Goal: Participate in discussion: Engage in conversation with other users on a specific topic

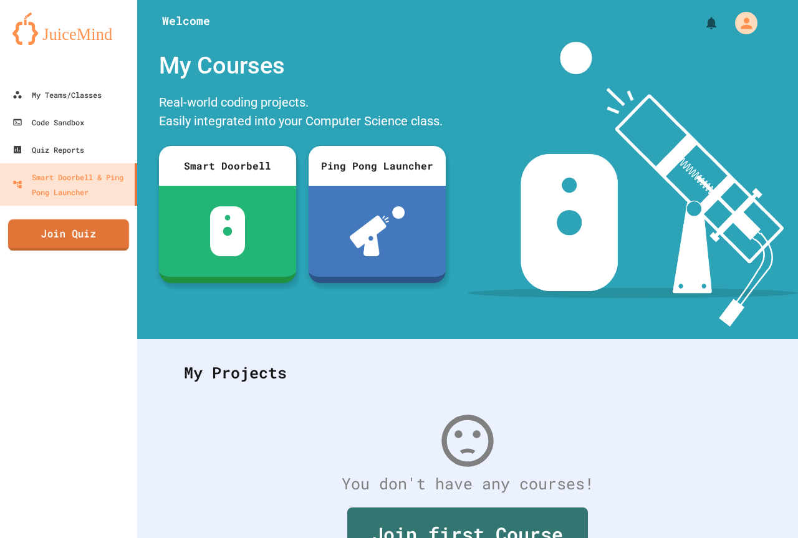
click at [90, 241] on link "Join Quiz" at bounding box center [68, 234] width 121 height 31
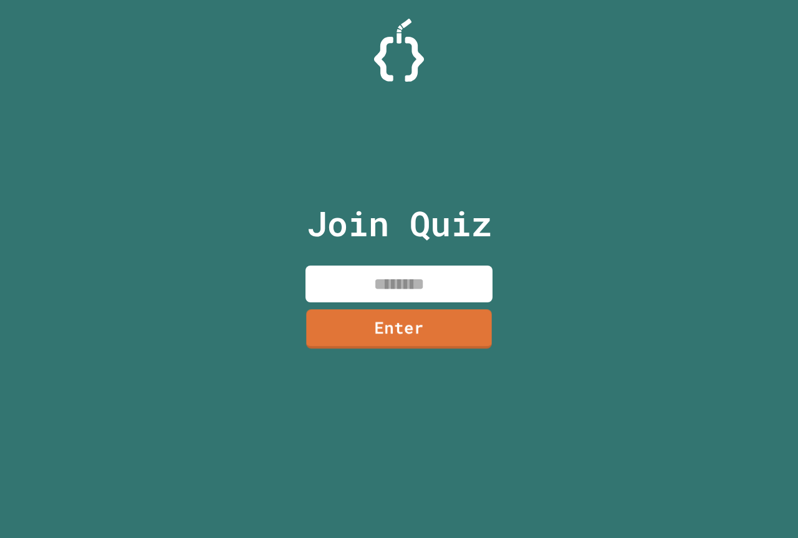
click at [428, 284] on input at bounding box center [398, 284] width 187 height 37
click at [411, 328] on link "Enter" at bounding box center [399, 328] width 191 height 41
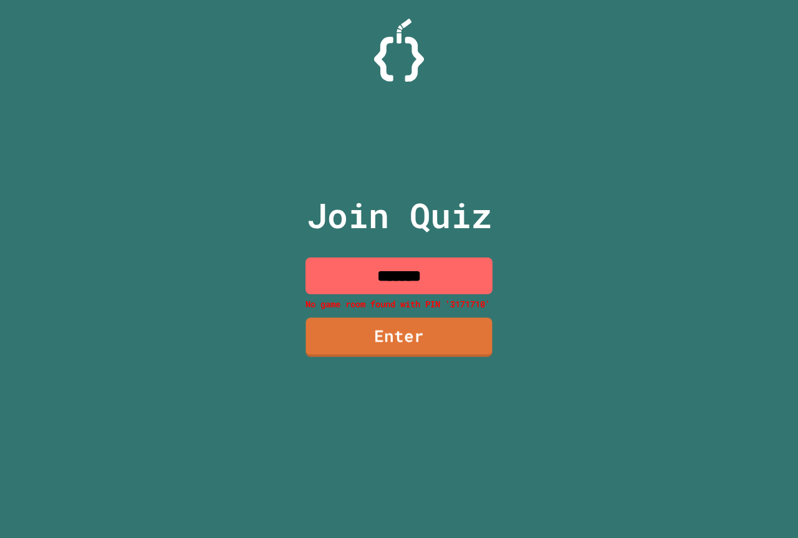
click at [449, 293] on input "*******" at bounding box center [398, 275] width 187 height 37
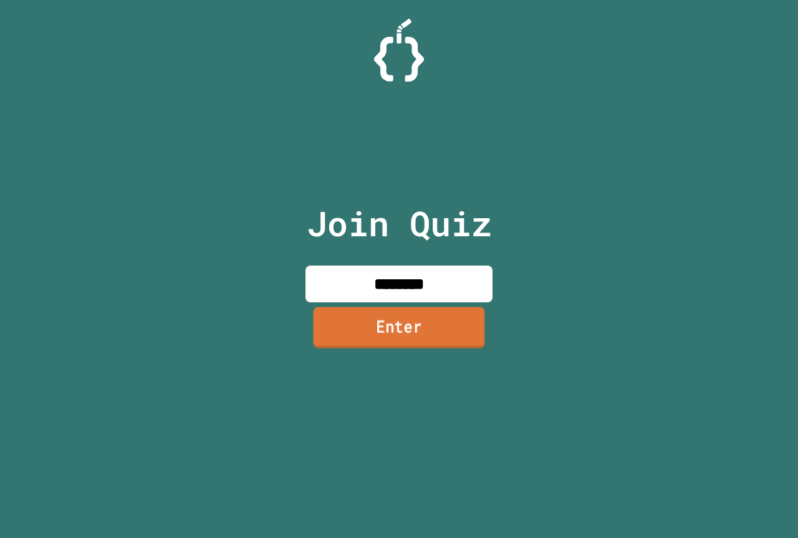
type input "********"
click at [398, 328] on link "Enter" at bounding box center [398, 327] width 171 height 41
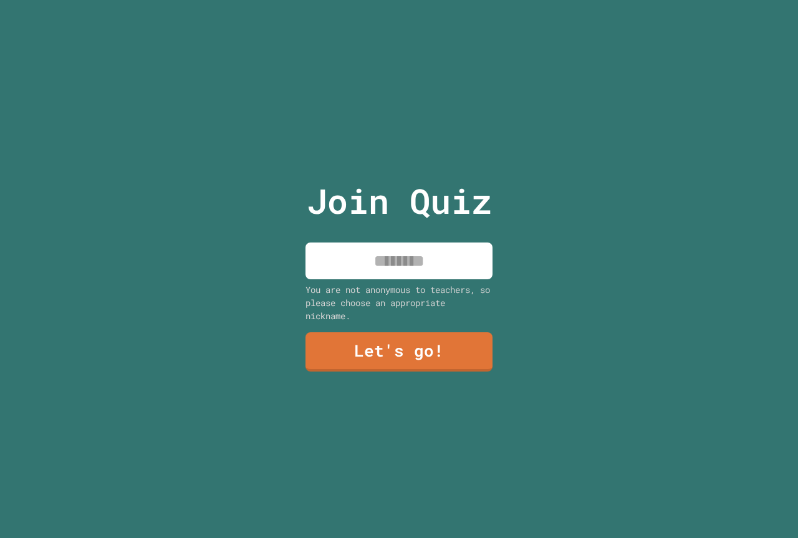
click at [431, 254] on input at bounding box center [398, 260] width 187 height 37
type input "***"
click at [445, 353] on link "Let's go!" at bounding box center [398, 350] width 189 height 41
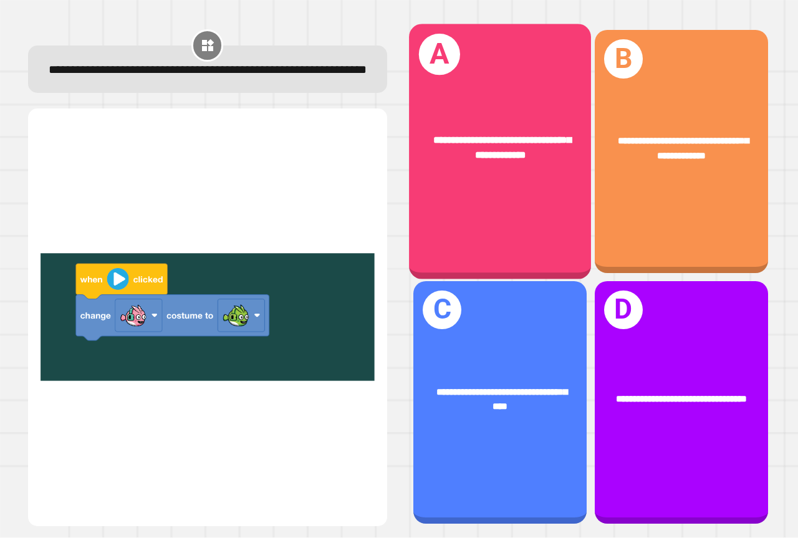
click at [466, 180] on div "**********" at bounding box center [500, 151] width 182 height 255
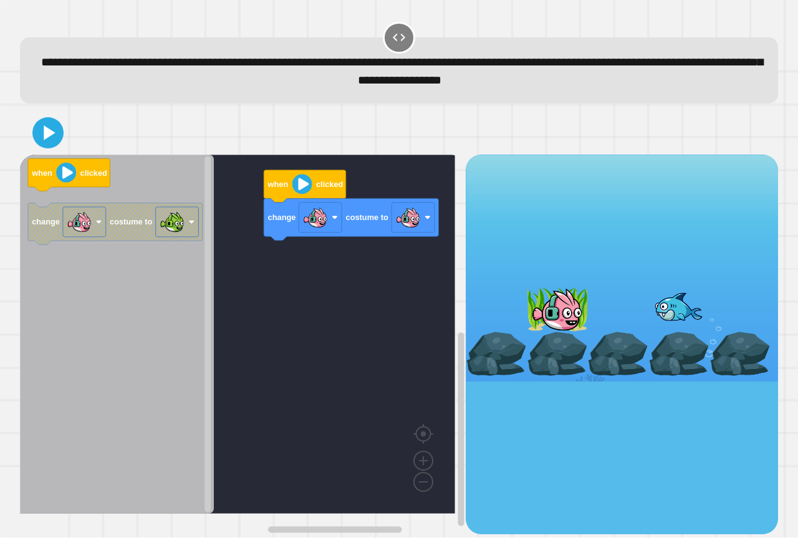
click at [184, 302] on icon "when clicked change costume to" at bounding box center [117, 334] width 194 height 359
click at [70, 231] on image "Blockly Workspace" at bounding box center [79, 221] width 25 height 25
click at [156, 299] on icon "Blockly Workspace" at bounding box center [117, 334] width 194 height 359
click at [45, 135] on icon at bounding box center [50, 132] width 14 height 17
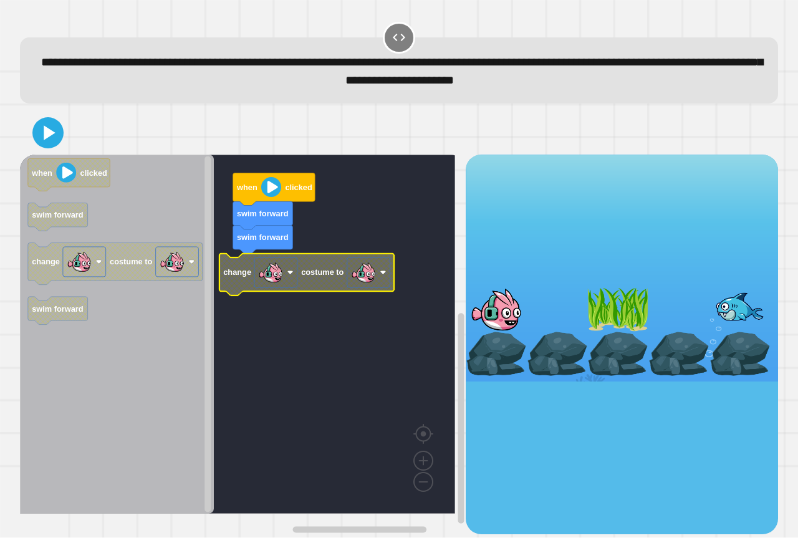
click at [367, 275] on image "Blockly Workspace" at bounding box center [363, 272] width 25 height 25
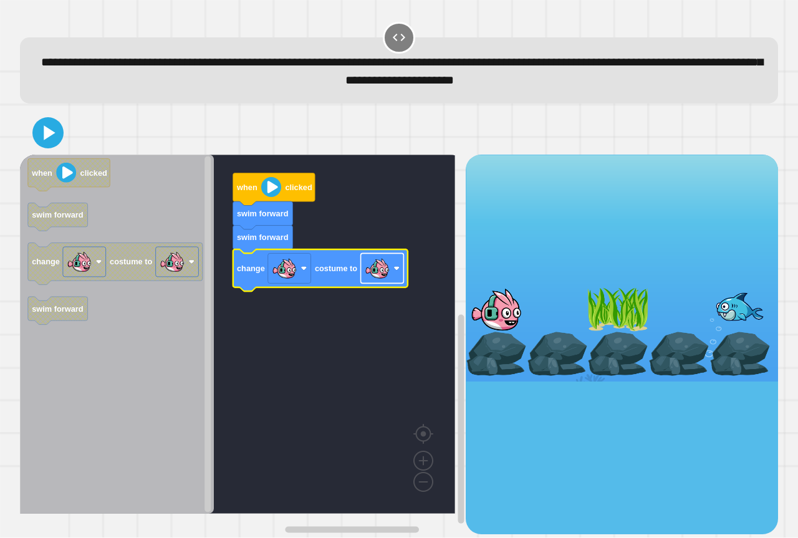
click at [391, 274] on rect "Blockly Workspace" at bounding box center [382, 269] width 43 height 30
click at [36, 123] on icon at bounding box center [48, 133] width 26 height 26
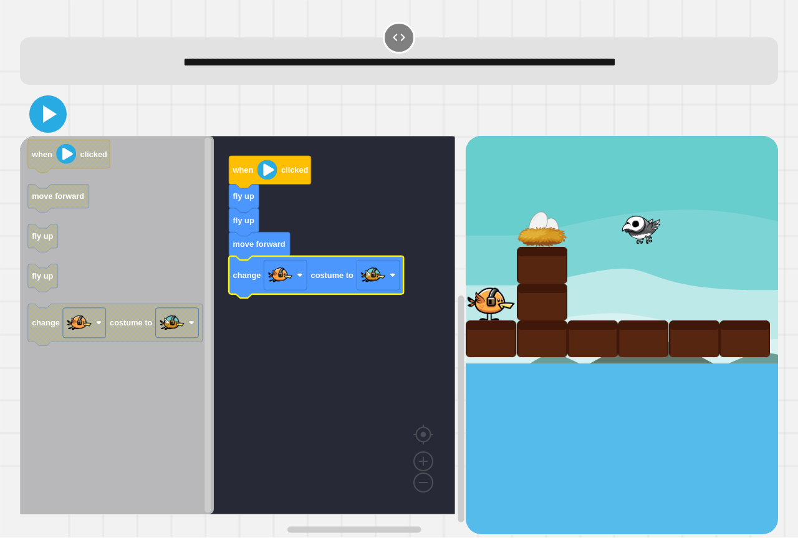
drag, startPoint x: 49, startPoint y: 126, endPoint x: 58, endPoint y: 133, distance: 11.5
click at [50, 126] on icon at bounding box center [48, 114] width 30 height 30
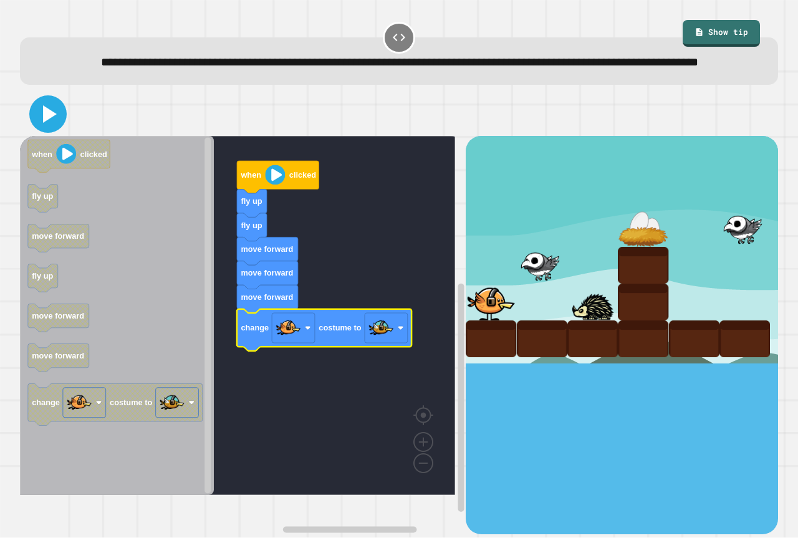
drag, startPoint x: 38, startPoint y: 133, endPoint x: 67, endPoint y: 112, distance: 35.7
click at [39, 129] on icon at bounding box center [48, 114] width 30 height 30
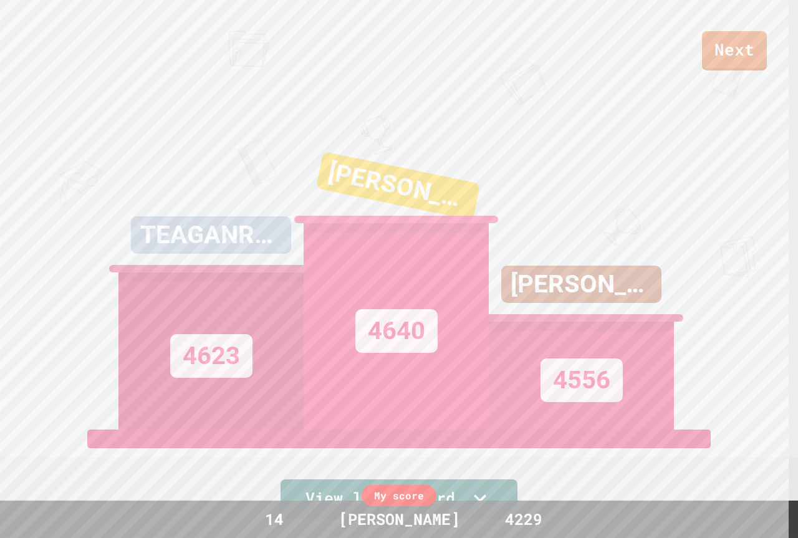
drag, startPoint x: 0, startPoint y: 522, endPoint x: 0, endPoint y: 562, distance: 40.5
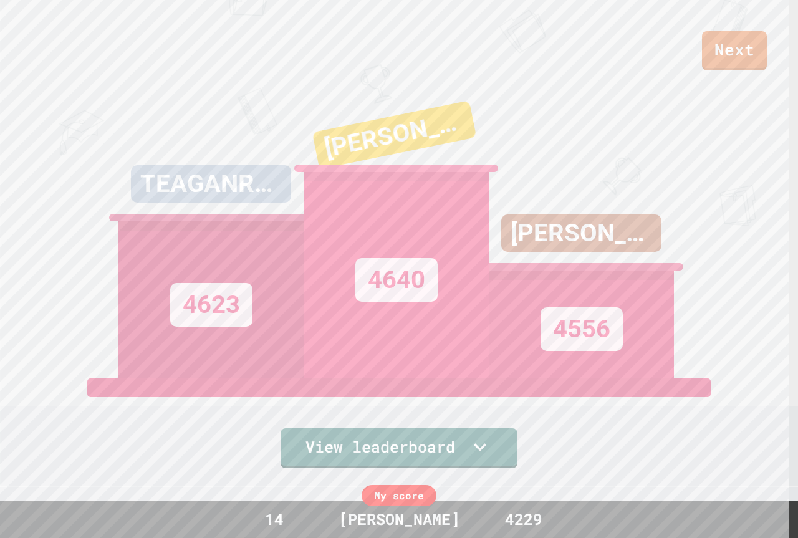
scroll to position [44, 0]
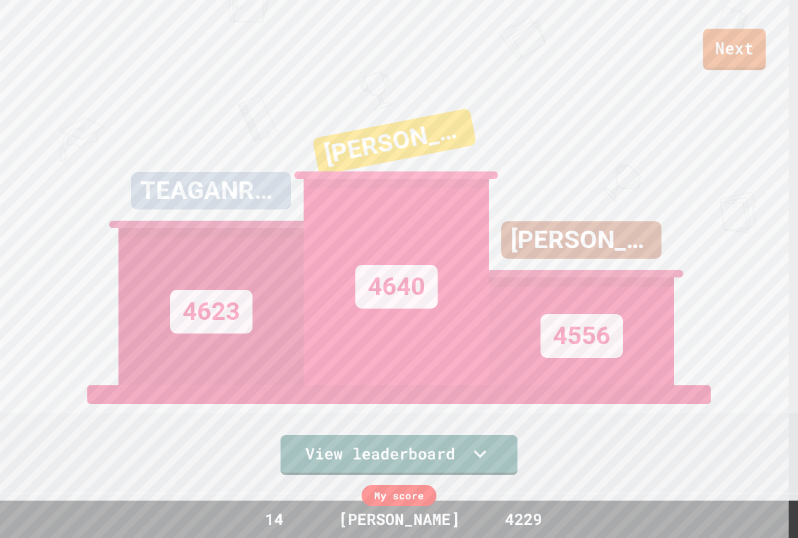
click at [757, 37] on link "Next" at bounding box center [734, 49] width 63 height 41
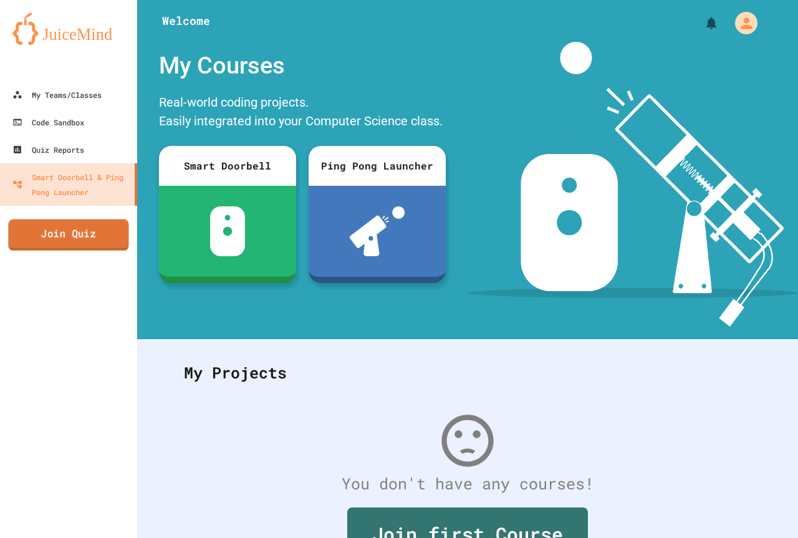
click at [72, 246] on link "Join Quiz" at bounding box center [68, 234] width 120 height 31
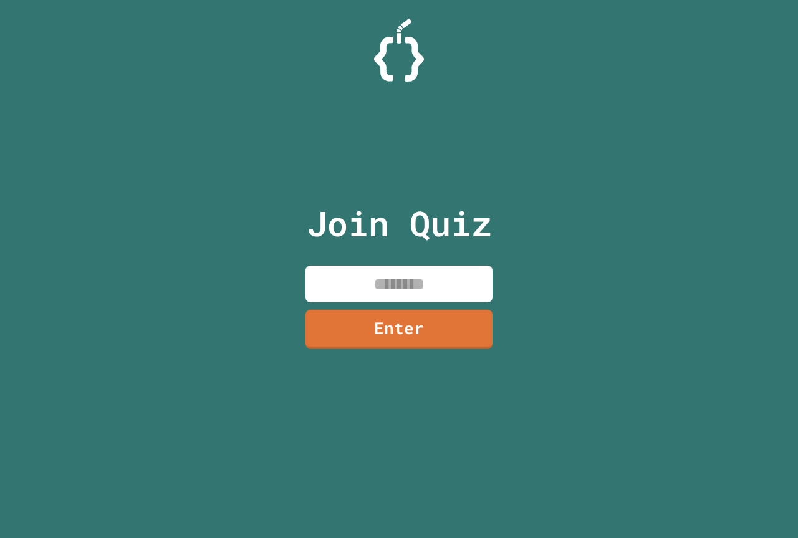
click at [378, 277] on input at bounding box center [398, 284] width 187 height 37
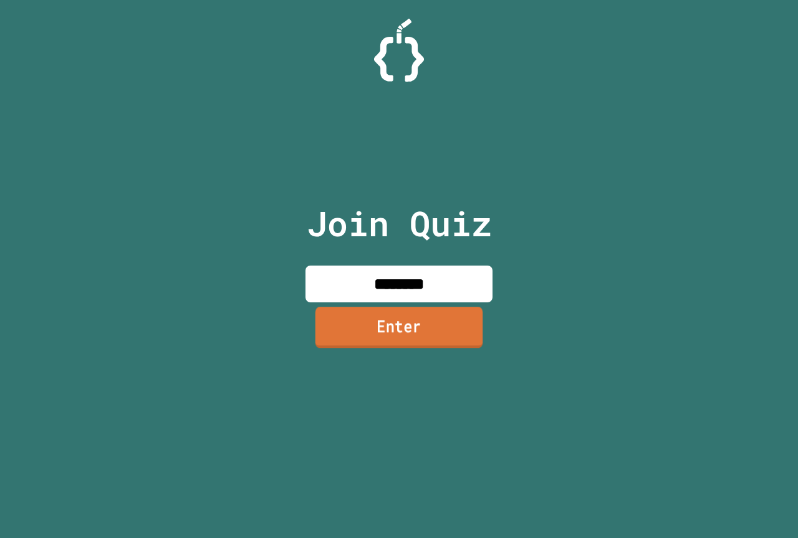
type input "********"
click at [422, 341] on link "Enter" at bounding box center [398, 327] width 187 height 41
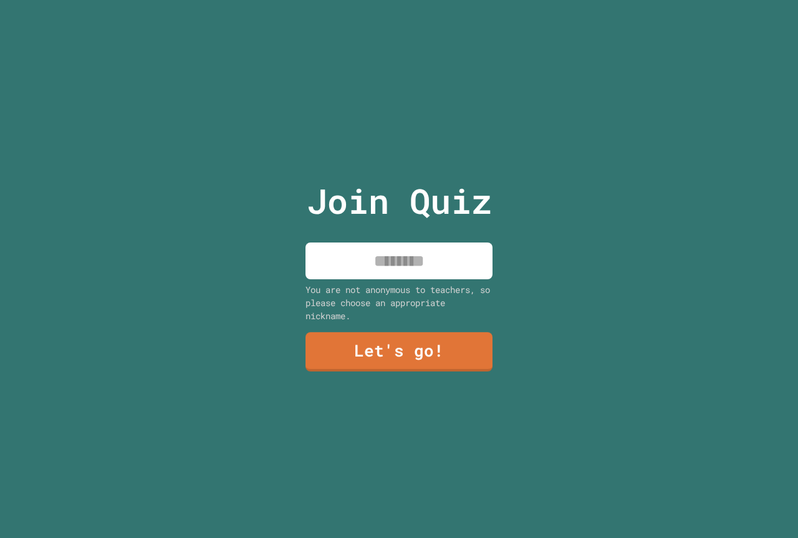
click at [347, 259] on input at bounding box center [398, 260] width 187 height 37
type input "***"
click at [461, 348] on link "Let's go!" at bounding box center [399, 350] width 186 height 41
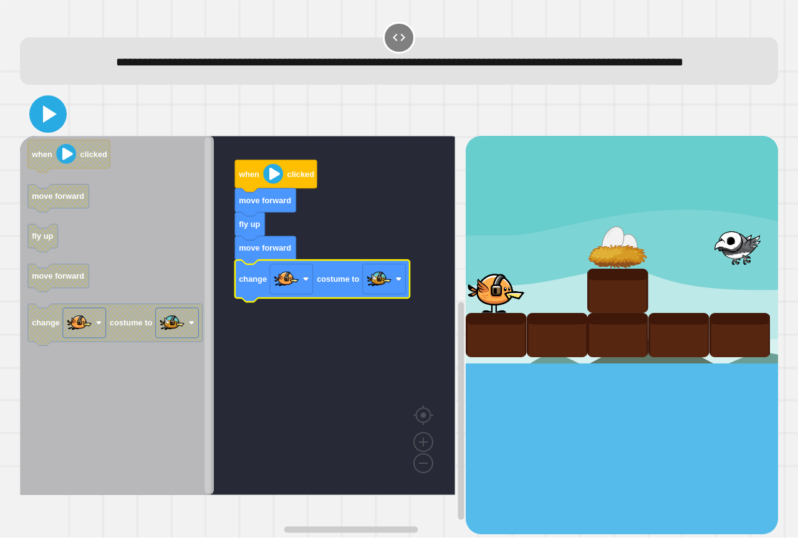
drag, startPoint x: 43, startPoint y: 123, endPoint x: 68, endPoint y: 118, distance: 25.6
click at [47, 123] on icon at bounding box center [48, 114] width 30 height 30
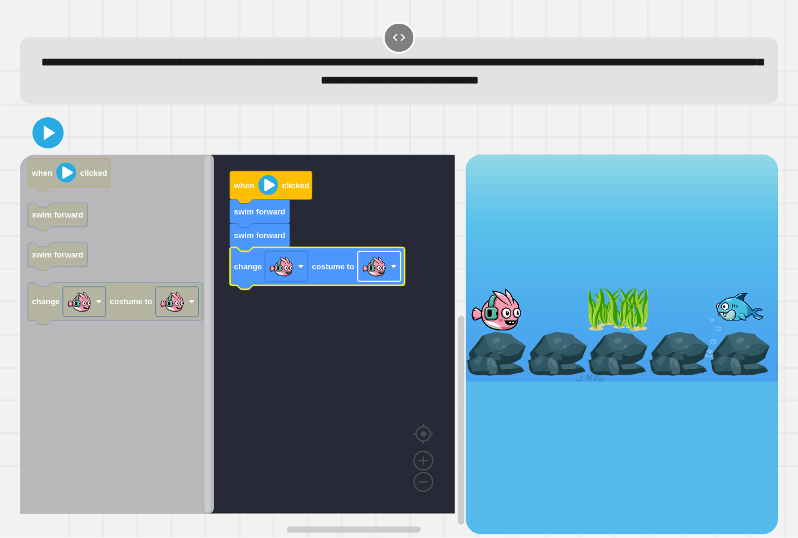
click at [371, 262] on image "Blockly Workspace" at bounding box center [373, 266] width 25 height 25
drag, startPoint x: 43, startPoint y: 127, endPoint x: 50, endPoint y: 128, distance: 7.1
click at [49, 128] on icon at bounding box center [48, 133] width 30 height 30
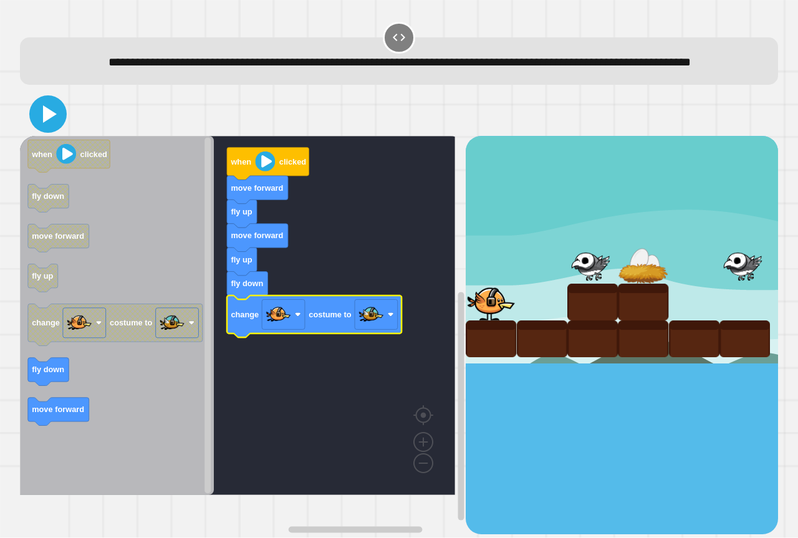
click at [57, 127] on icon at bounding box center [48, 114] width 30 height 30
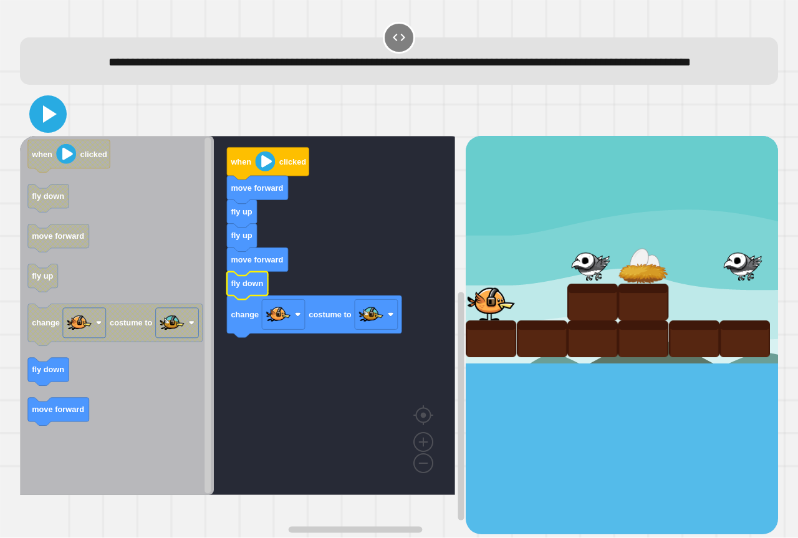
click at [51, 129] on icon at bounding box center [48, 114] width 30 height 30
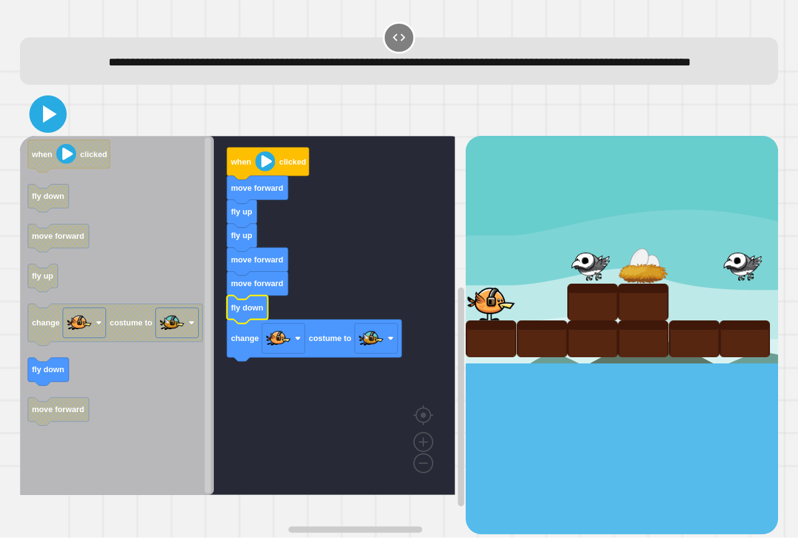
drag, startPoint x: 39, startPoint y: 139, endPoint x: 84, endPoint y: 125, distance: 46.3
click at [40, 129] on icon at bounding box center [48, 114] width 30 height 30
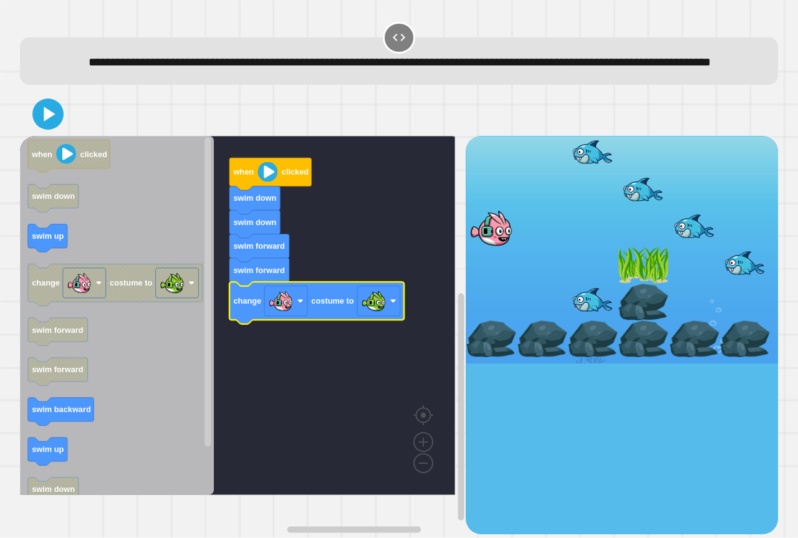
click at [53, 118] on div at bounding box center [399, 114] width 758 height 44
click at [49, 129] on icon at bounding box center [48, 114] width 30 height 30
drag, startPoint x: 50, startPoint y: 141, endPoint x: 115, endPoint y: 132, distance: 66.2
click at [50, 129] on icon at bounding box center [48, 114] width 30 height 30
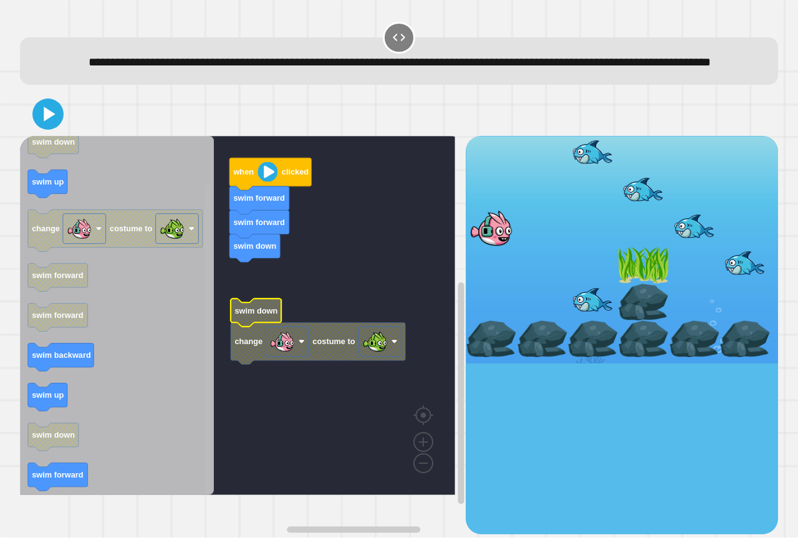
click at [143, 423] on div "when clicked swim forward swim forward swim down swim down change costume to wh…" at bounding box center [243, 335] width 446 height 398
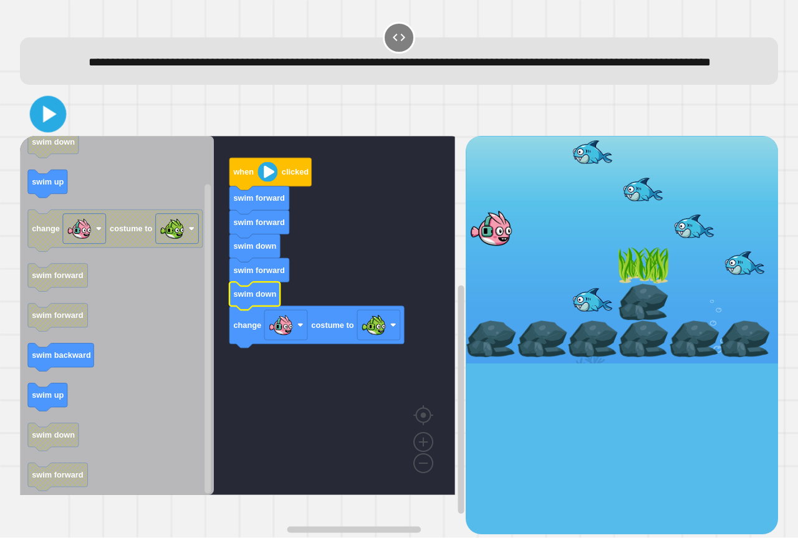
click at [47, 123] on icon at bounding box center [48, 114] width 29 height 29
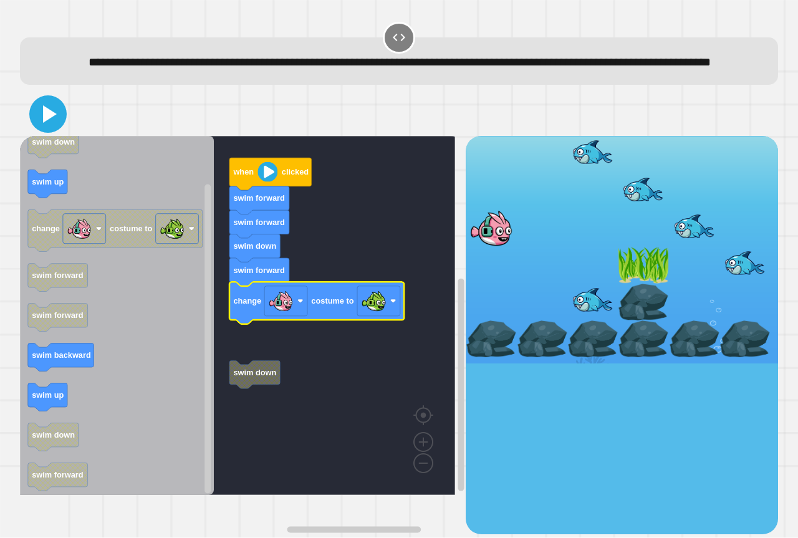
click at [53, 128] on icon at bounding box center [48, 114] width 30 height 30
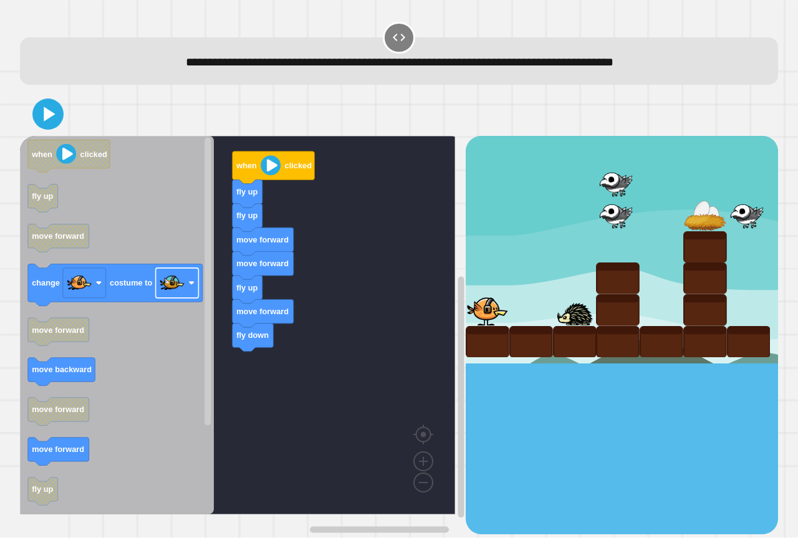
click at [285, 399] on div "when clicked fly up fly up move forward move forward fly up move forward fly do…" at bounding box center [243, 335] width 446 height 398
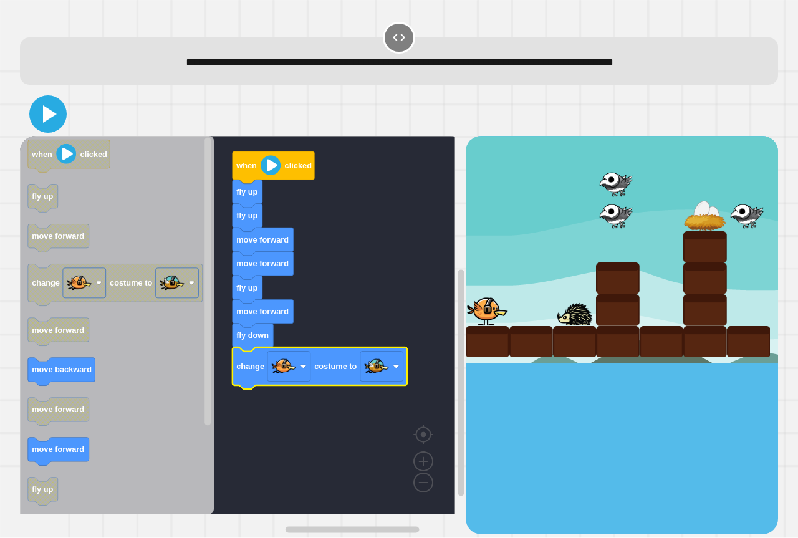
click at [49, 105] on icon at bounding box center [48, 114] width 30 height 30
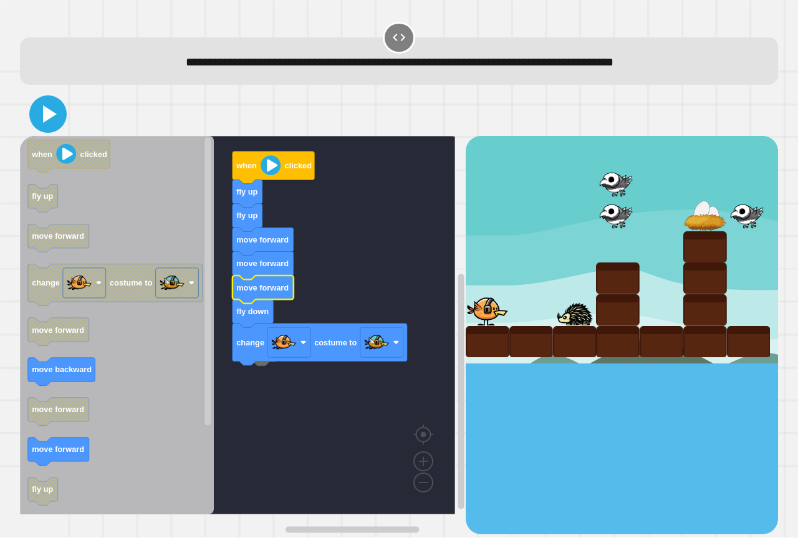
drag, startPoint x: 54, startPoint y: 123, endPoint x: 57, endPoint y: 135, distance: 11.6
click at [53, 126] on icon at bounding box center [48, 114] width 30 height 30
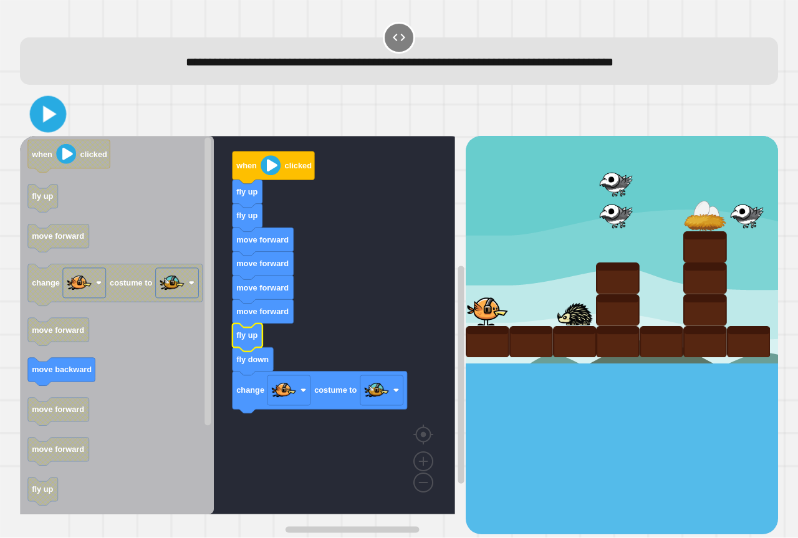
click at [55, 125] on icon at bounding box center [48, 114] width 29 height 29
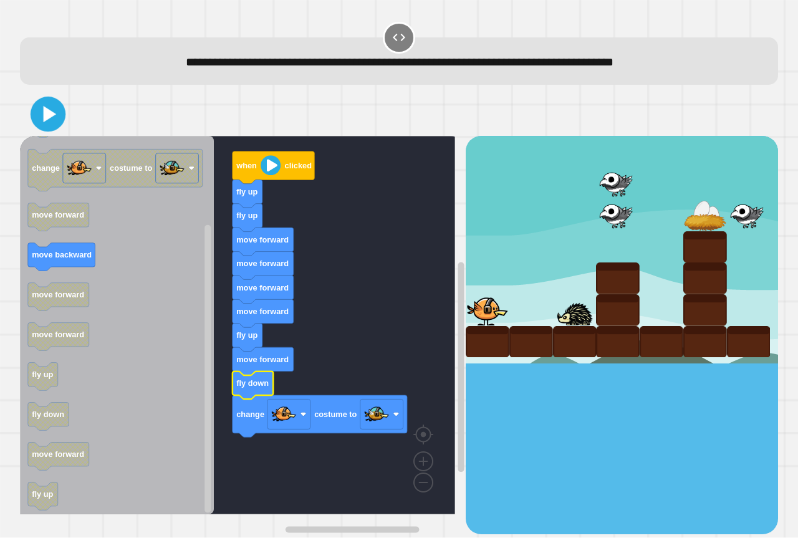
click at [47, 120] on icon at bounding box center [49, 114] width 13 height 16
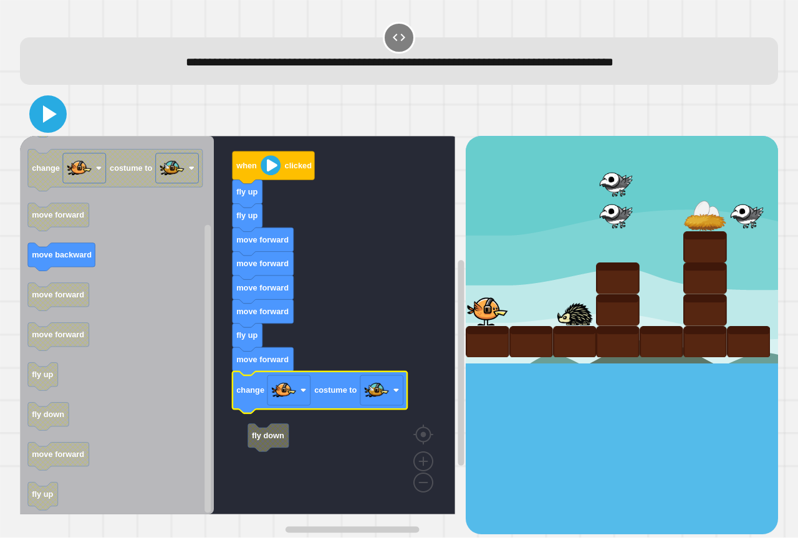
drag, startPoint x: 54, startPoint y: 124, endPoint x: 73, endPoint y: 130, distance: 20.3
click at [54, 129] on icon at bounding box center [48, 114] width 30 height 30
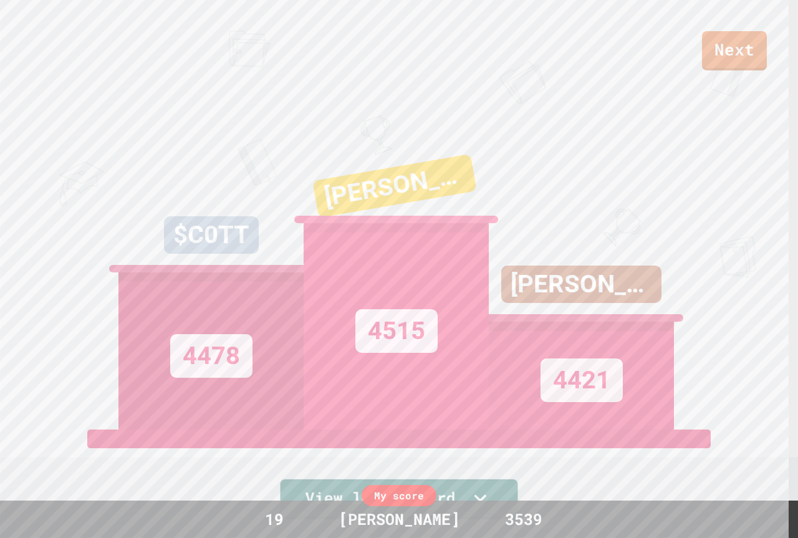
drag, startPoint x: 305, startPoint y: 496, endPoint x: 321, endPoint y: 562, distance: 67.3
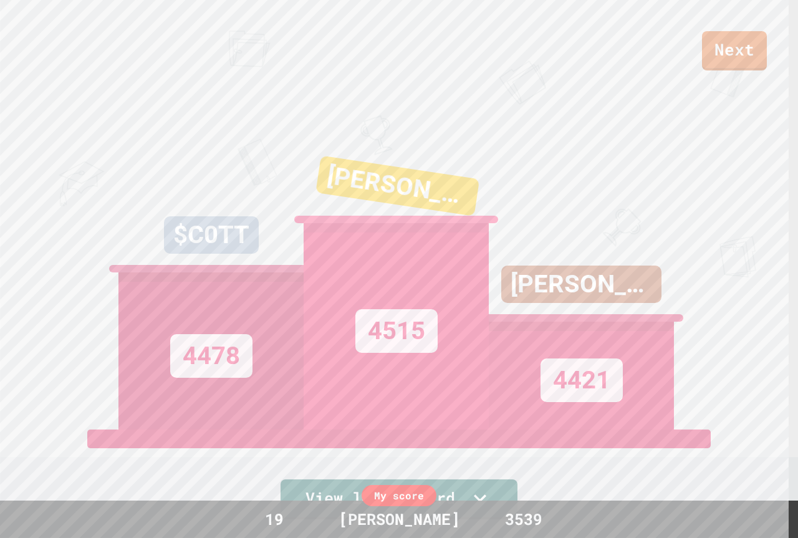
drag, startPoint x: 321, startPoint y: 562, endPoint x: 673, endPoint y: 398, distance: 388.4
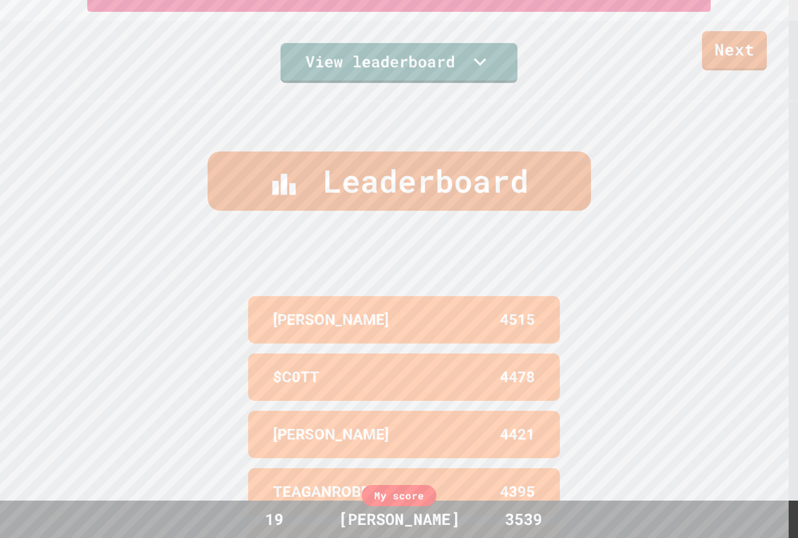
scroll to position [543, 0]
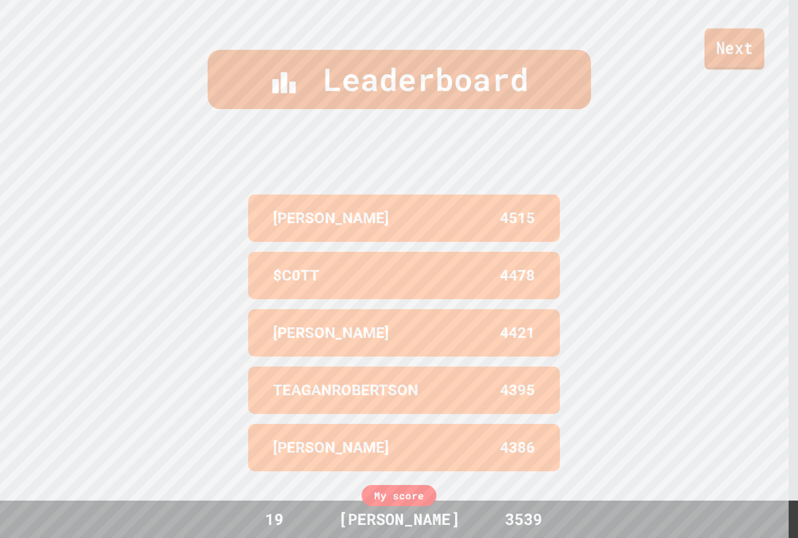
click at [747, 62] on link "Next" at bounding box center [734, 49] width 60 height 41
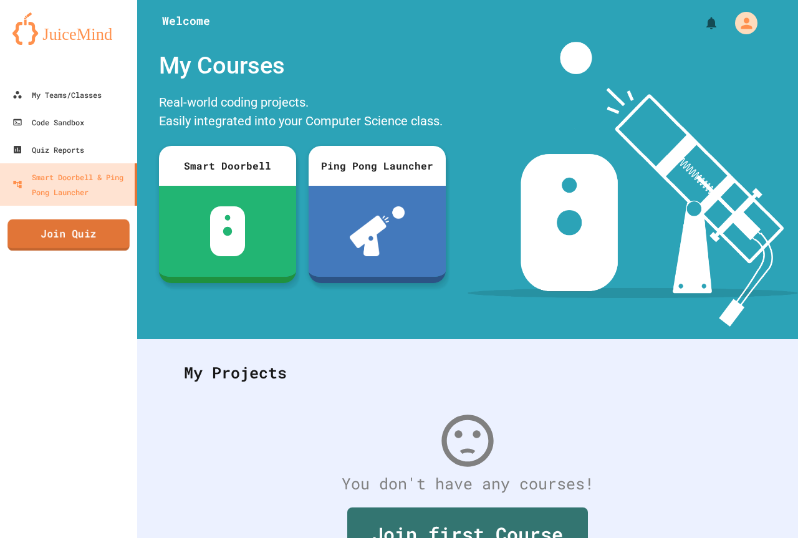
click at [102, 234] on link "Join Quiz" at bounding box center [68, 234] width 122 height 31
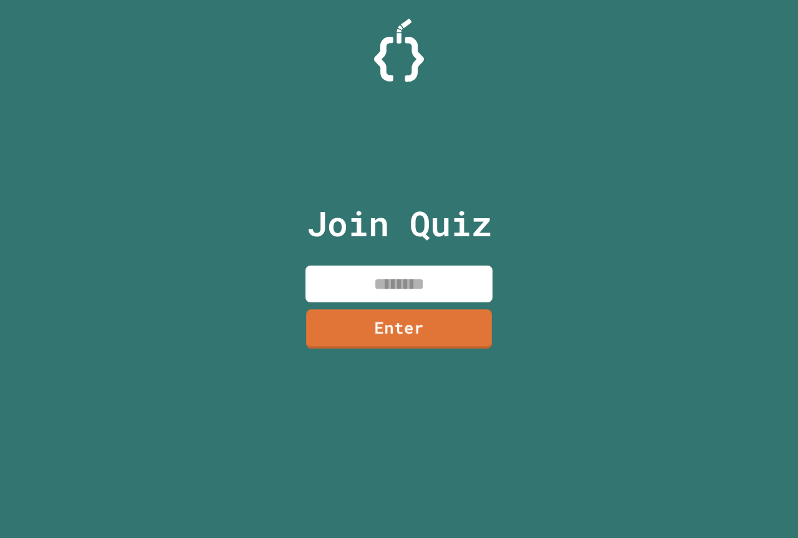
click at [423, 267] on input at bounding box center [398, 284] width 187 height 37
paste input "********"
type input "********"
click at [439, 335] on link "Enter" at bounding box center [398, 328] width 189 height 41
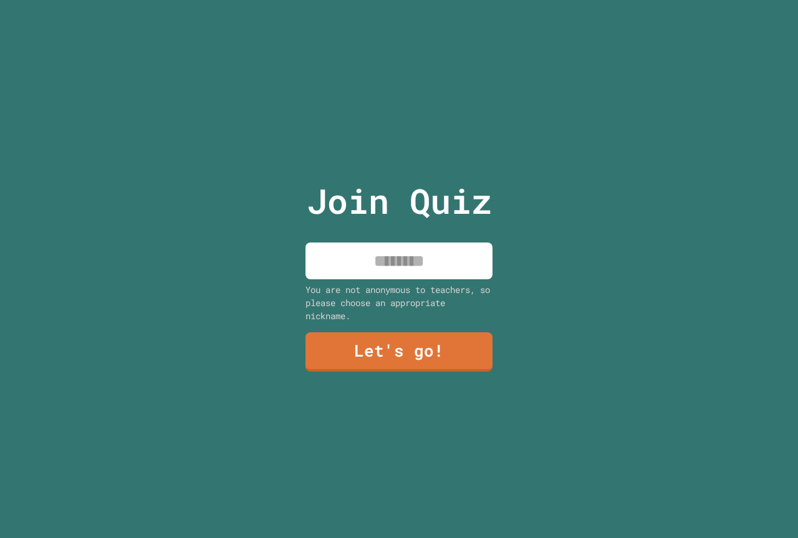
drag, startPoint x: 396, startPoint y: 247, endPoint x: 471, endPoint y: 277, distance: 80.6
click at [408, 246] on input at bounding box center [398, 260] width 187 height 37
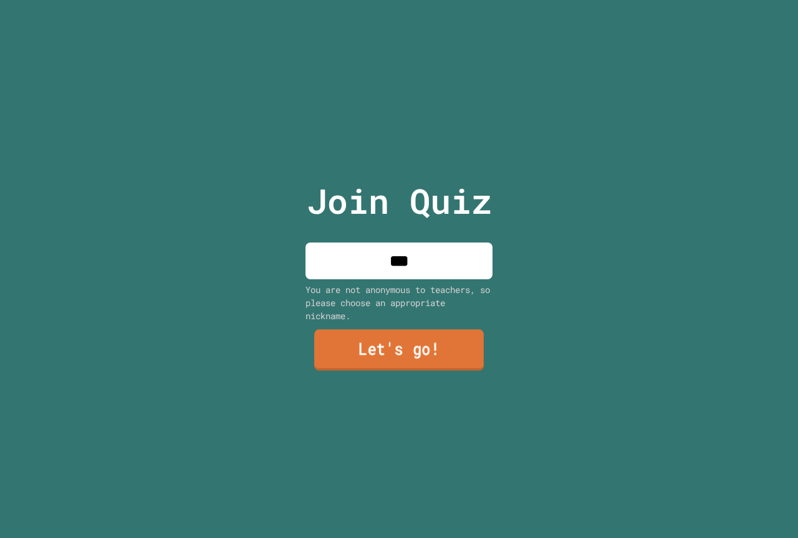
type input "***"
click at [452, 342] on link "Let's go!" at bounding box center [399, 350] width 170 height 41
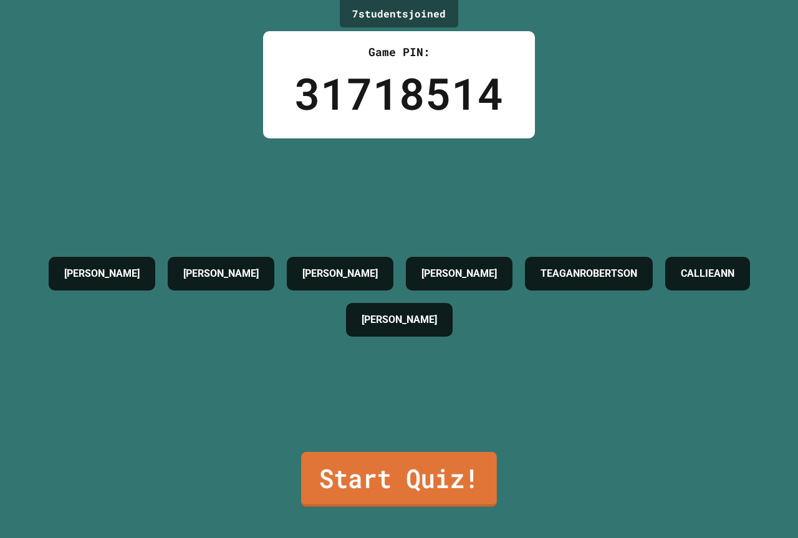
drag, startPoint x: 404, startPoint y: 451, endPoint x: 428, endPoint y: 447, distance: 24.5
click at [406, 452] on link "Start Quiz!" at bounding box center [399, 479] width 196 height 55
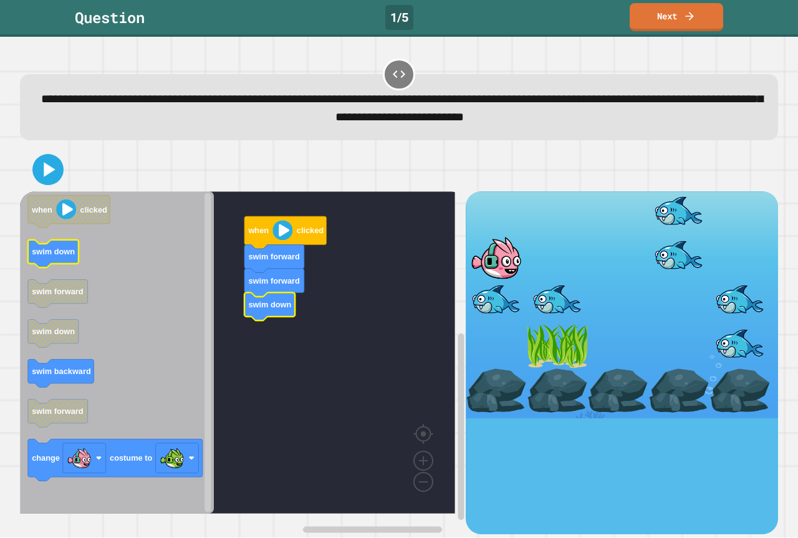
click at [49, 287] on icon "when clicked swim down swim forward swim down swim backward swim forward change…" at bounding box center [117, 352] width 194 height 322
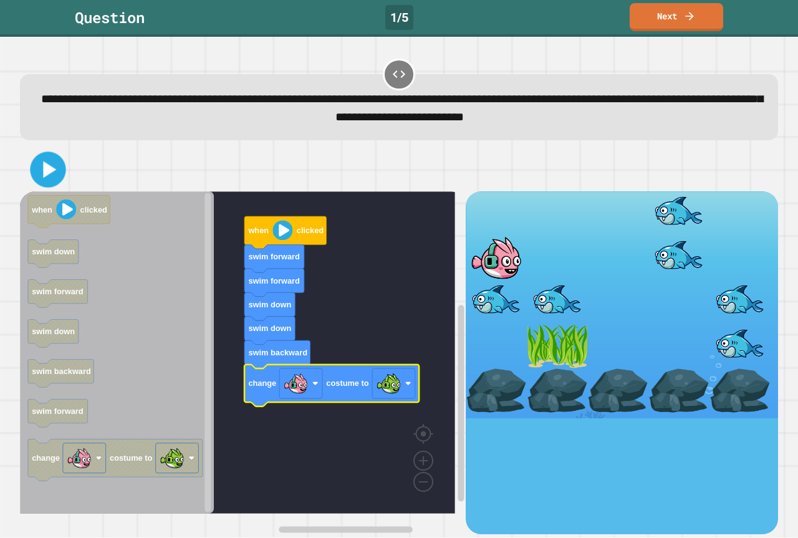
click at [37, 166] on icon at bounding box center [48, 169] width 29 height 29
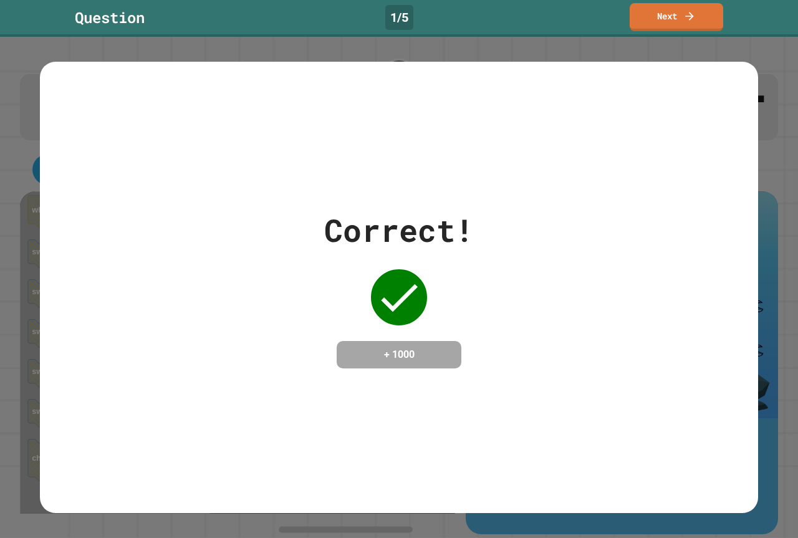
click at [376, 124] on div "Correct! + 1000" at bounding box center [399, 287] width 718 height 451
click at [657, 11] on link "Next" at bounding box center [676, 15] width 95 height 29
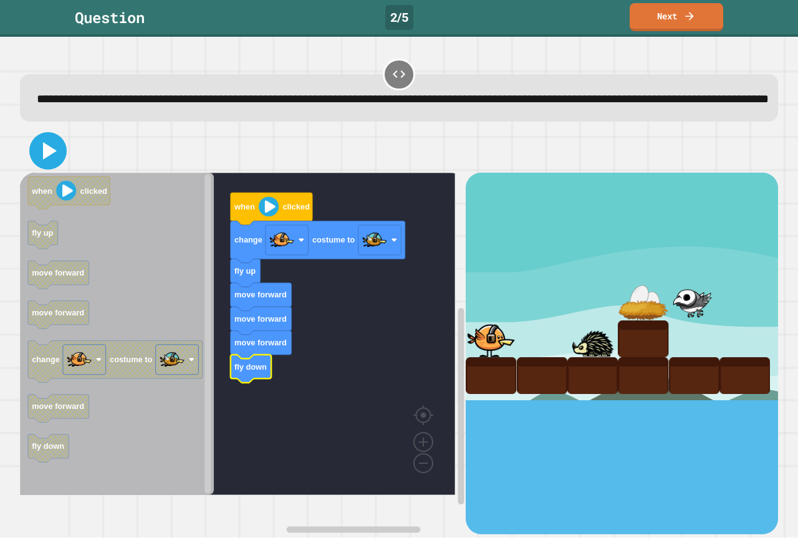
click at [57, 159] on icon at bounding box center [48, 151] width 30 height 30
click at [55, 166] on icon at bounding box center [48, 151] width 30 height 30
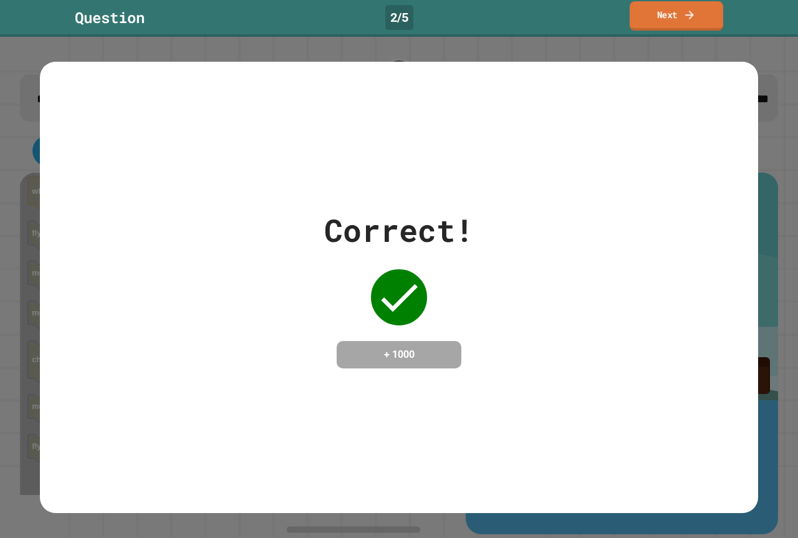
click at [714, 12] on link "Next" at bounding box center [675, 15] width 93 height 29
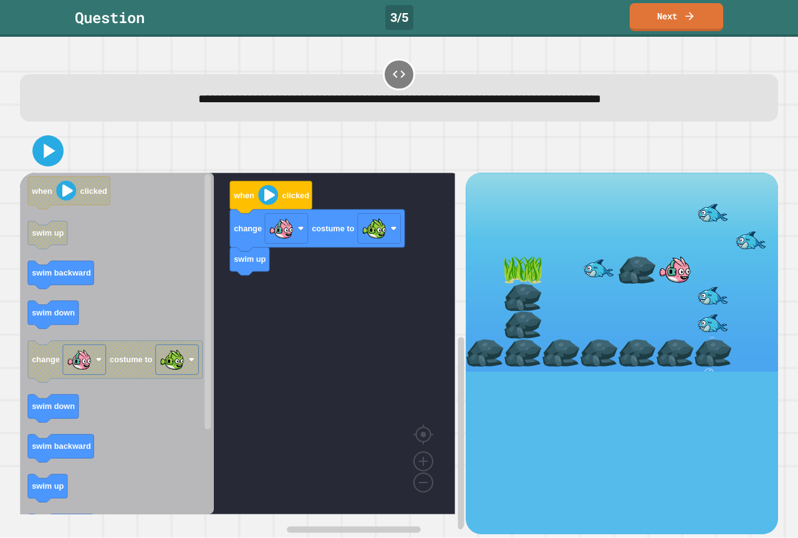
click at [118, 278] on icon "when clicked swim up swim backward swim down change costume to swim down swim b…" at bounding box center [117, 344] width 194 height 342
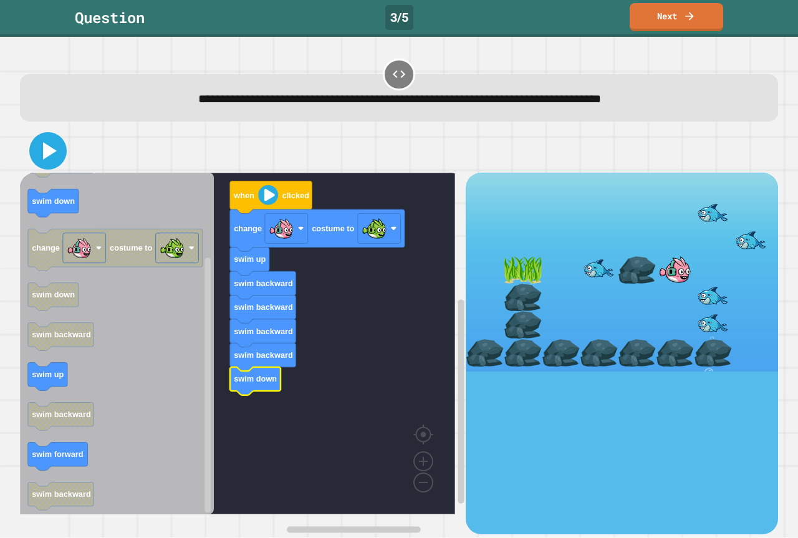
drag, startPoint x: 55, startPoint y: 158, endPoint x: 140, endPoint y: 259, distance: 132.3
click at [55, 160] on icon at bounding box center [48, 151] width 30 height 30
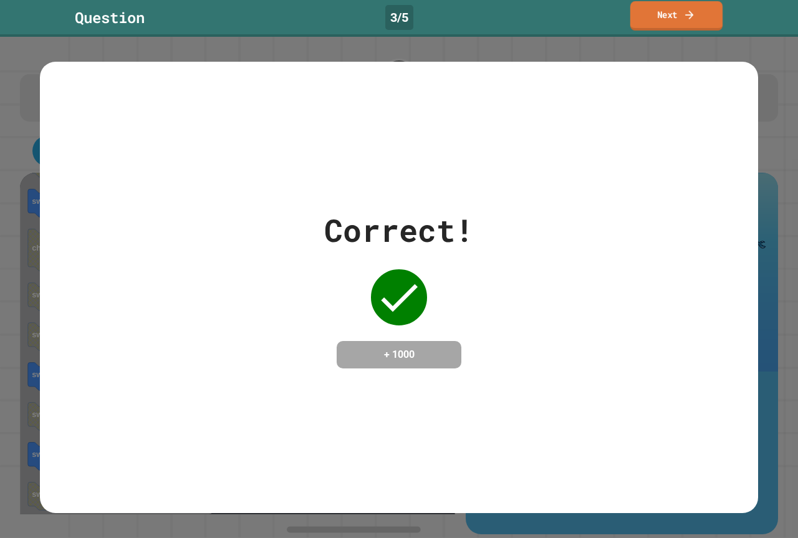
click at [674, 28] on link "Next" at bounding box center [676, 15] width 92 height 29
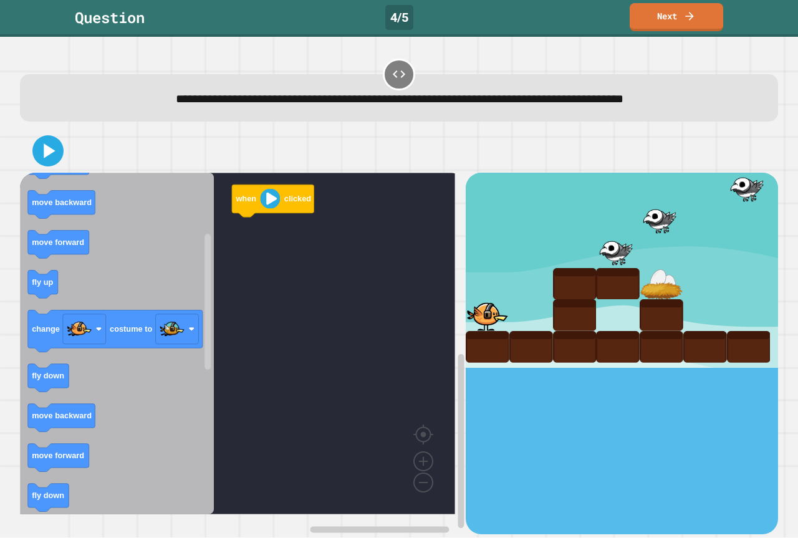
click at [253, 296] on div "when clicked when clicked fly down fly up move forward move backward move forwa…" at bounding box center [243, 353] width 446 height 361
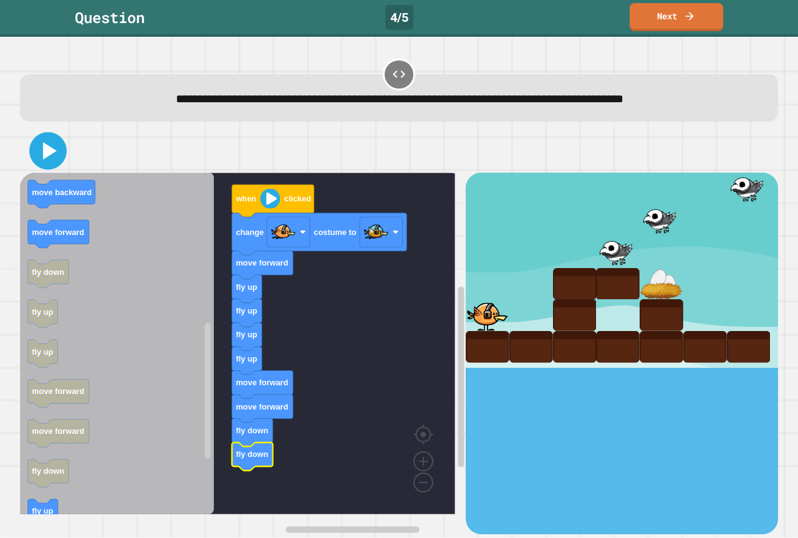
drag, startPoint x: 51, startPoint y: 150, endPoint x: 103, endPoint y: 141, distance: 52.5
click at [51, 150] on icon at bounding box center [50, 150] width 14 height 17
drag, startPoint x: 38, startPoint y: 157, endPoint x: 68, endPoint y: 157, distance: 29.9
click at [48, 157] on icon at bounding box center [48, 151] width 30 height 30
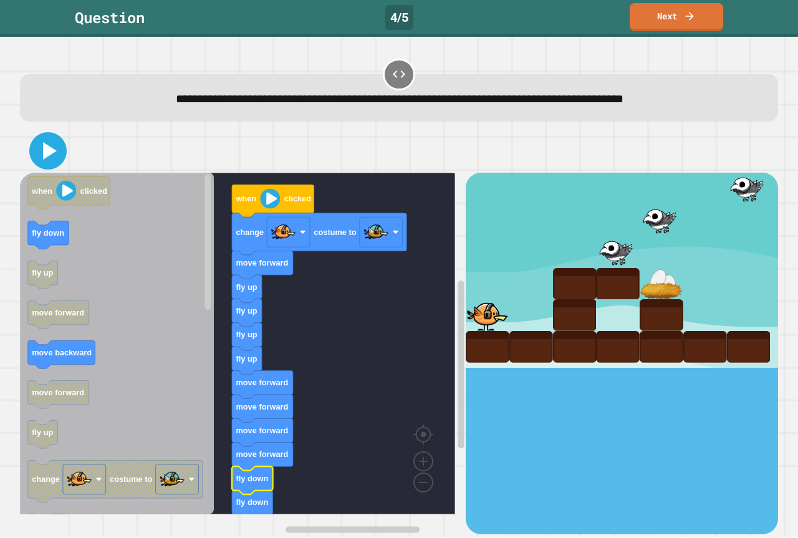
click at [50, 154] on icon at bounding box center [50, 150] width 14 height 17
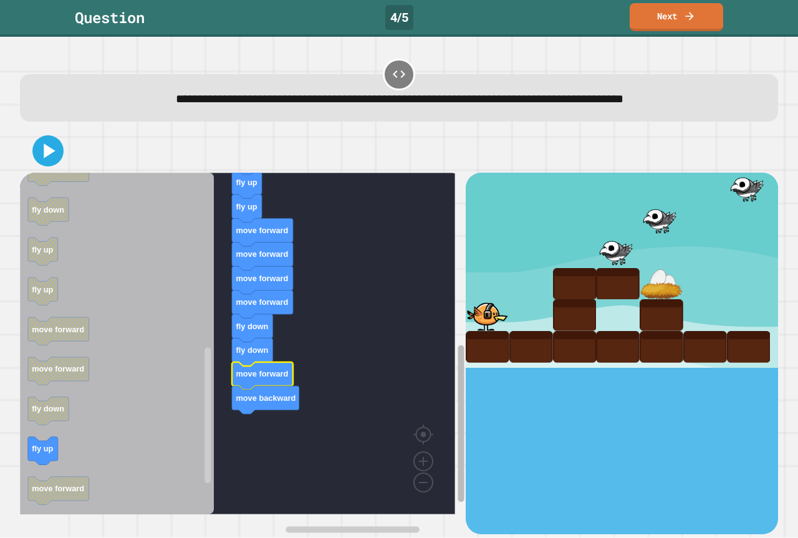
click at [429, 408] on div "when clicked change costume to move forward fly up fly up fly up fly up move fo…" at bounding box center [243, 353] width 446 height 361
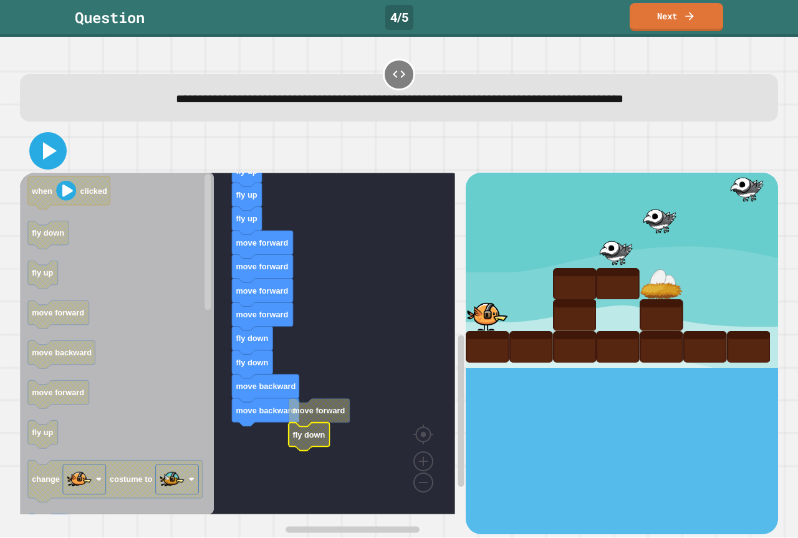
click at [54, 163] on icon at bounding box center [48, 151] width 30 height 30
click at [57, 145] on icon at bounding box center [48, 151] width 30 height 30
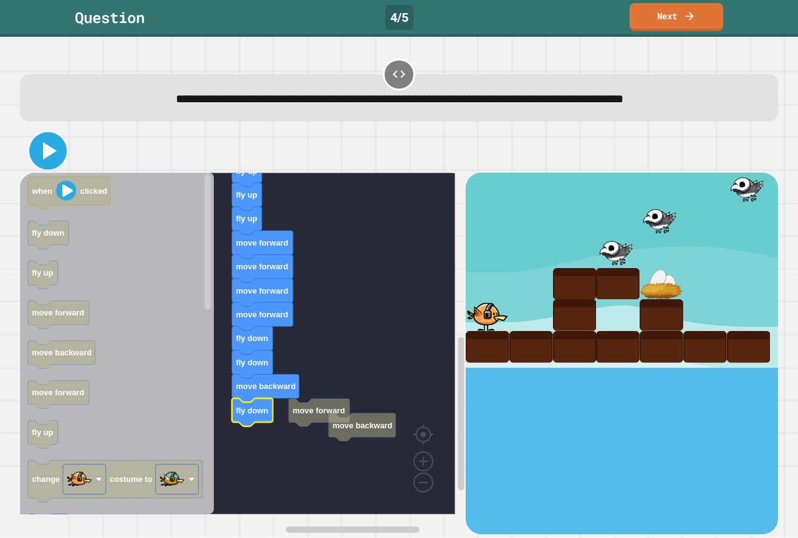
click at [52, 152] on icon at bounding box center [50, 150] width 14 height 17
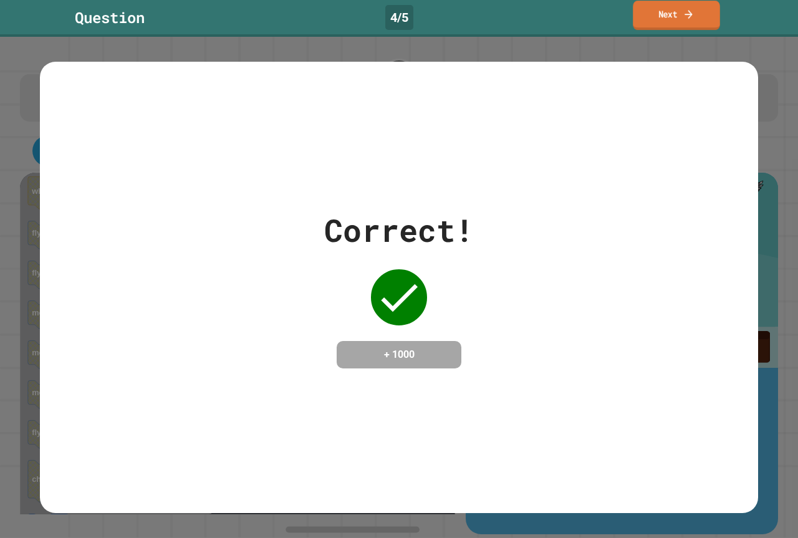
click at [687, 10] on icon at bounding box center [688, 13] width 12 height 13
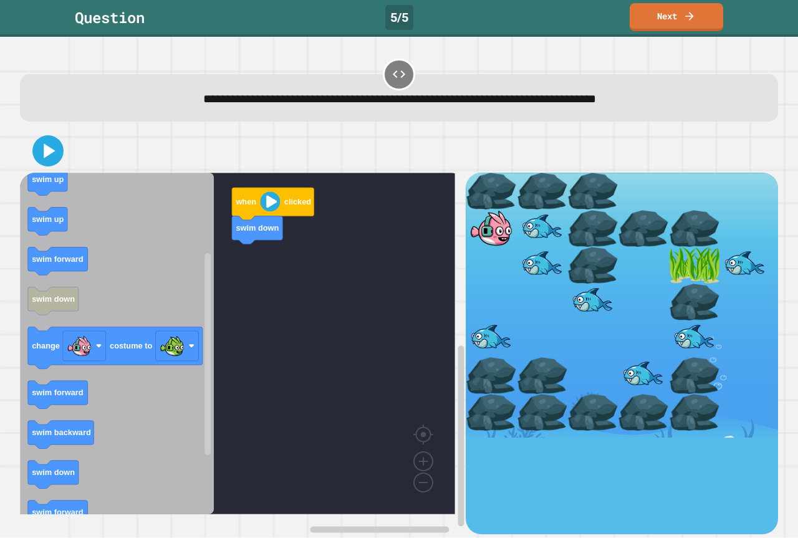
click at [246, 342] on div "when clicked swim down when clicked swim forward swim backward swim up swim up …" at bounding box center [243, 353] width 446 height 361
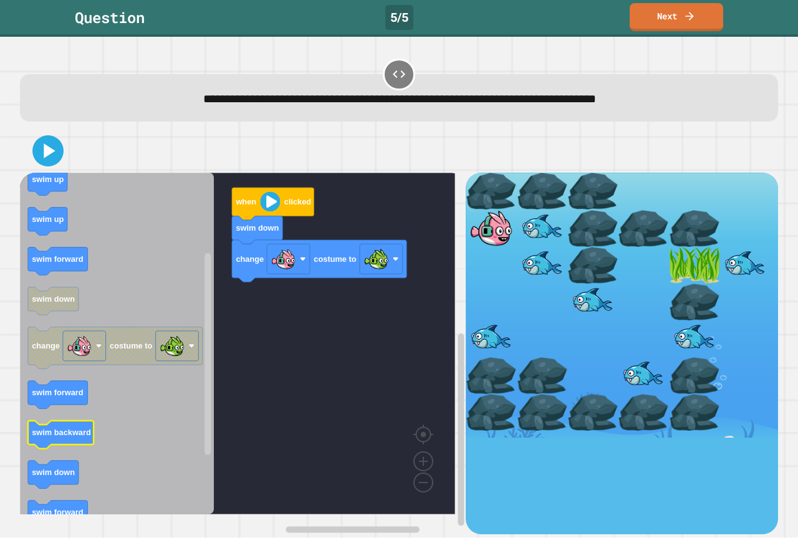
click at [72, 438] on text "swim backward" at bounding box center [61, 432] width 59 height 9
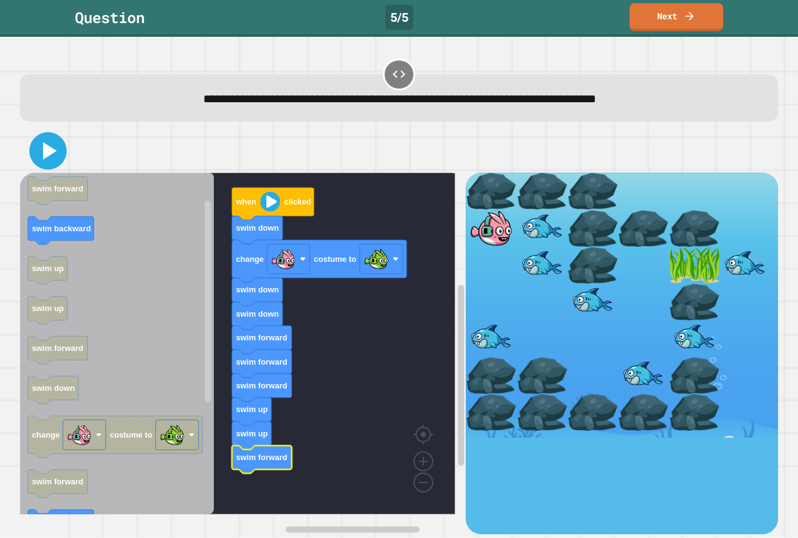
click at [47, 161] on icon at bounding box center [48, 151] width 30 height 30
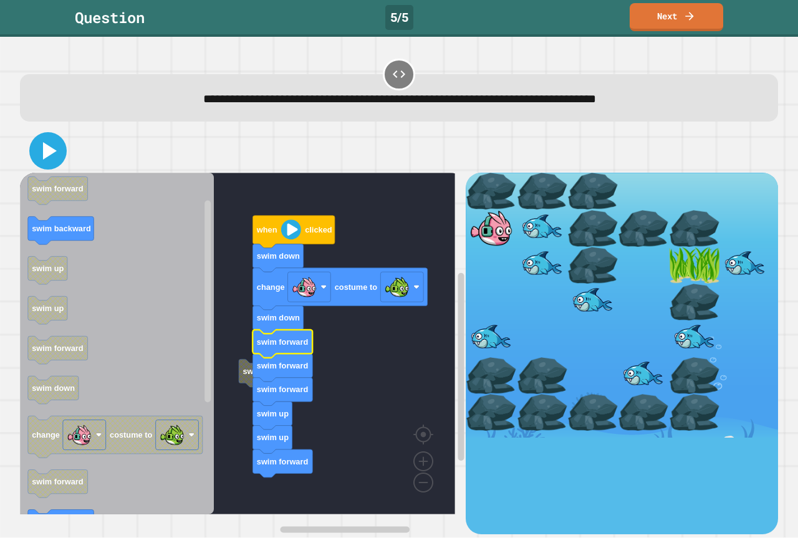
click at [55, 155] on icon at bounding box center [48, 151] width 30 height 30
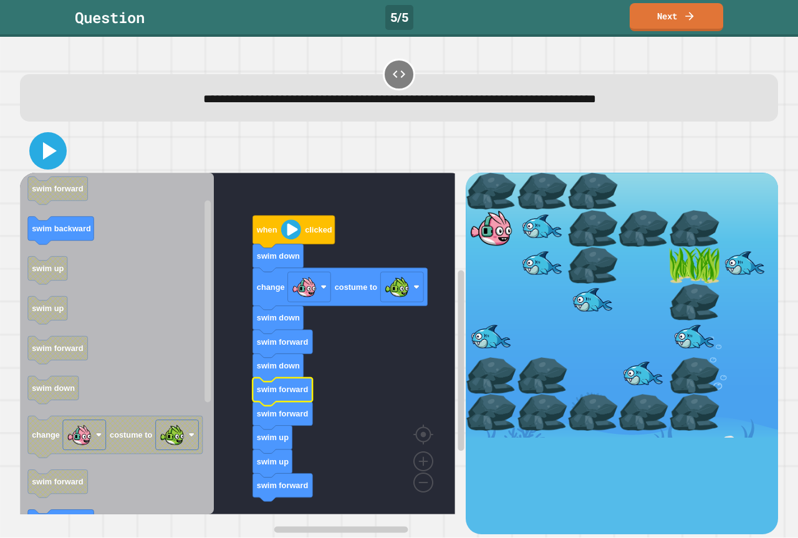
click at [42, 155] on icon at bounding box center [48, 151] width 30 height 30
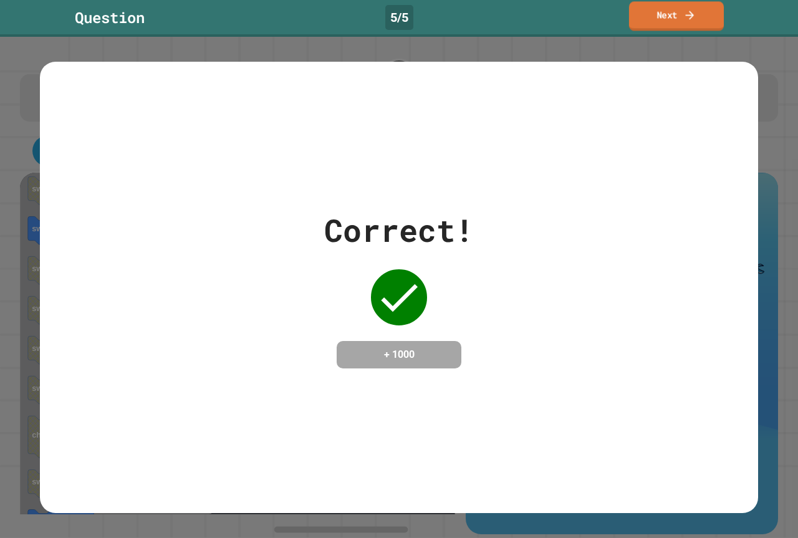
click at [716, 2] on link "Next" at bounding box center [676, 15] width 95 height 29
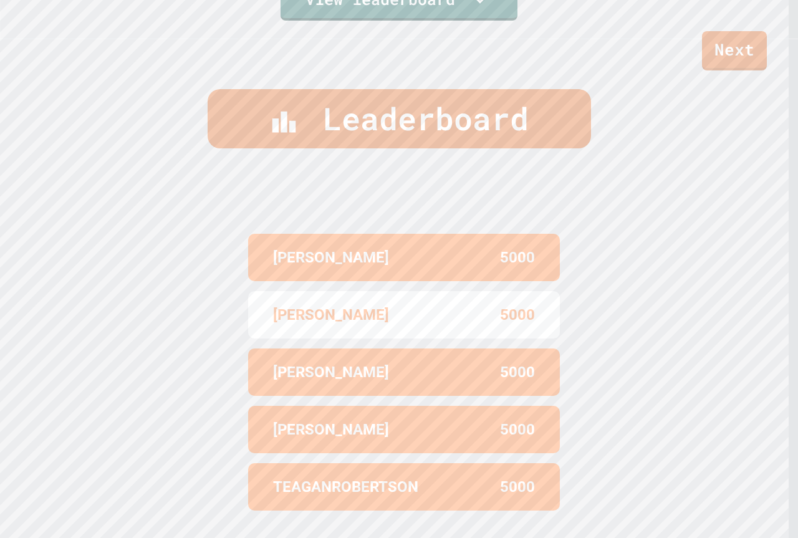
scroll to position [543, 0]
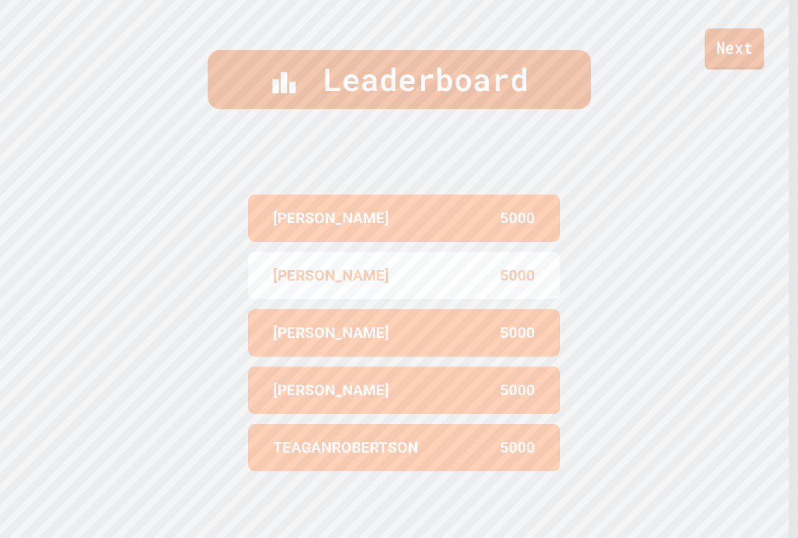
click at [737, 49] on link "Next" at bounding box center [733, 48] width 59 height 41
